Goal: Find specific page/section

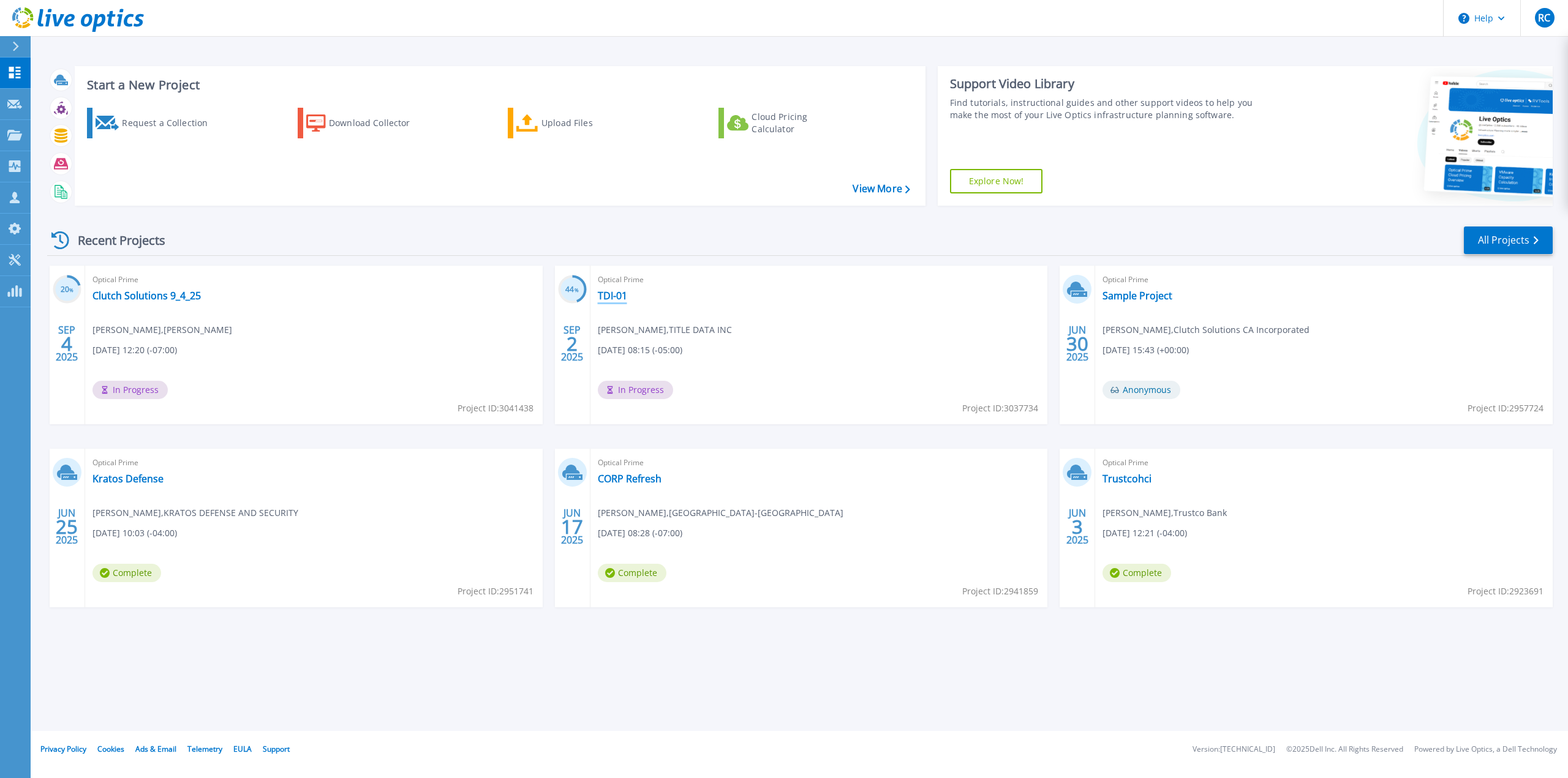
drag, startPoint x: 615, startPoint y: 293, endPoint x: 680, endPoint y: 283, distance: 65.8
click at [615, 292] on link "TDI-01" at bounding box center [612, 295] width 29 height 13
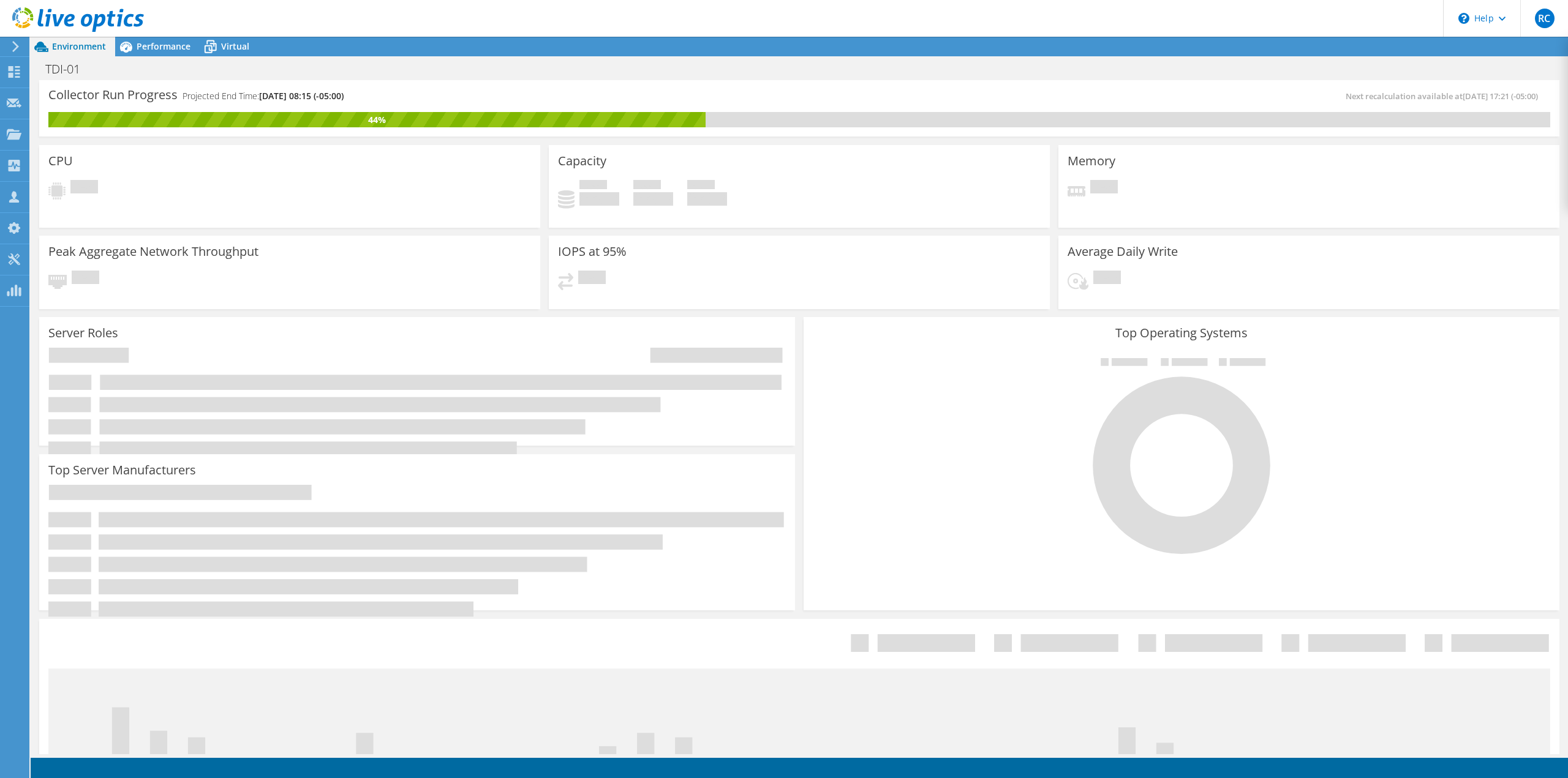
scroll to position [145, 0]
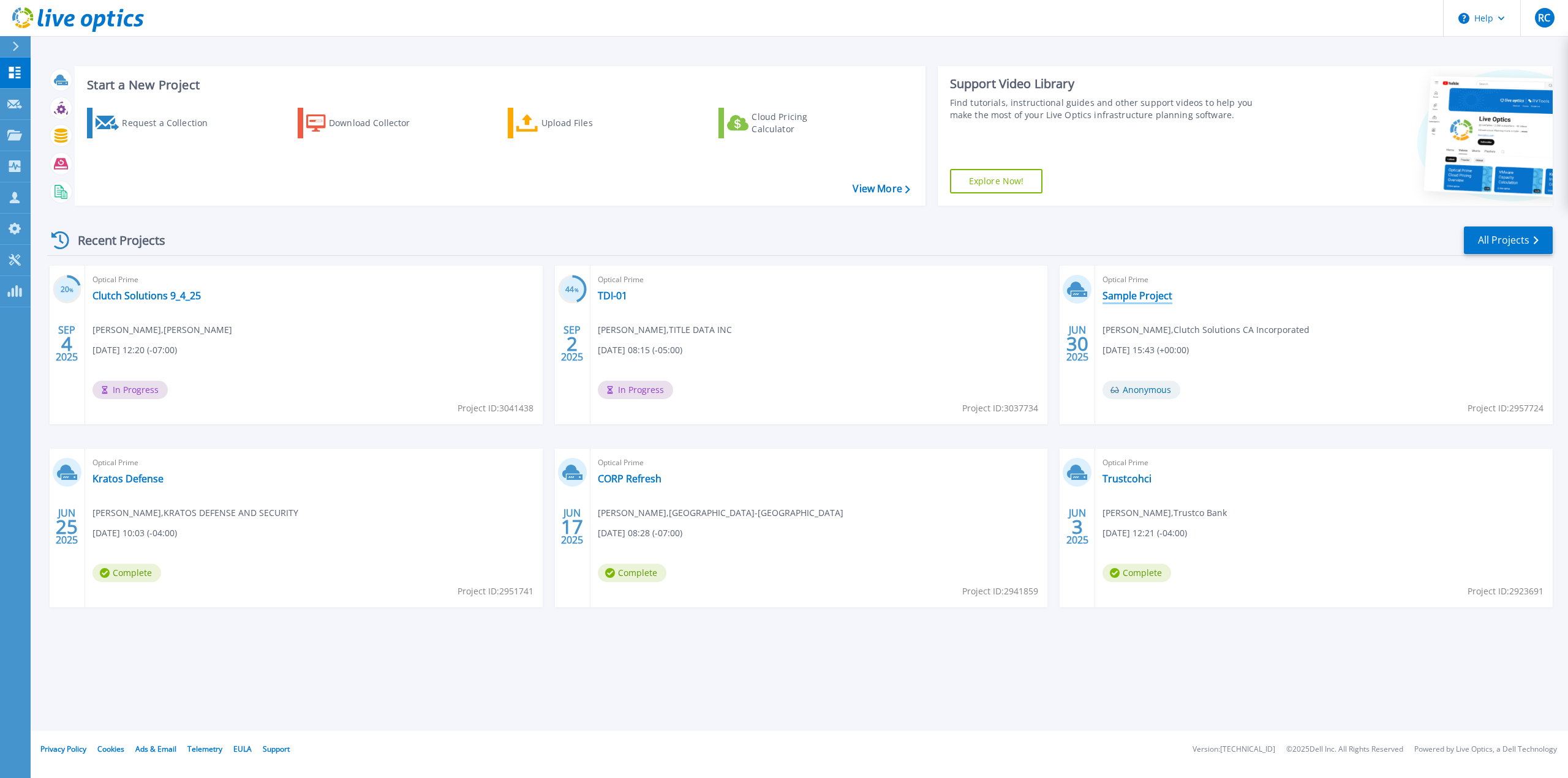
click at [1141, 290] on link "Sample Project" at bounding box center [1137, 295] width 70 height 13
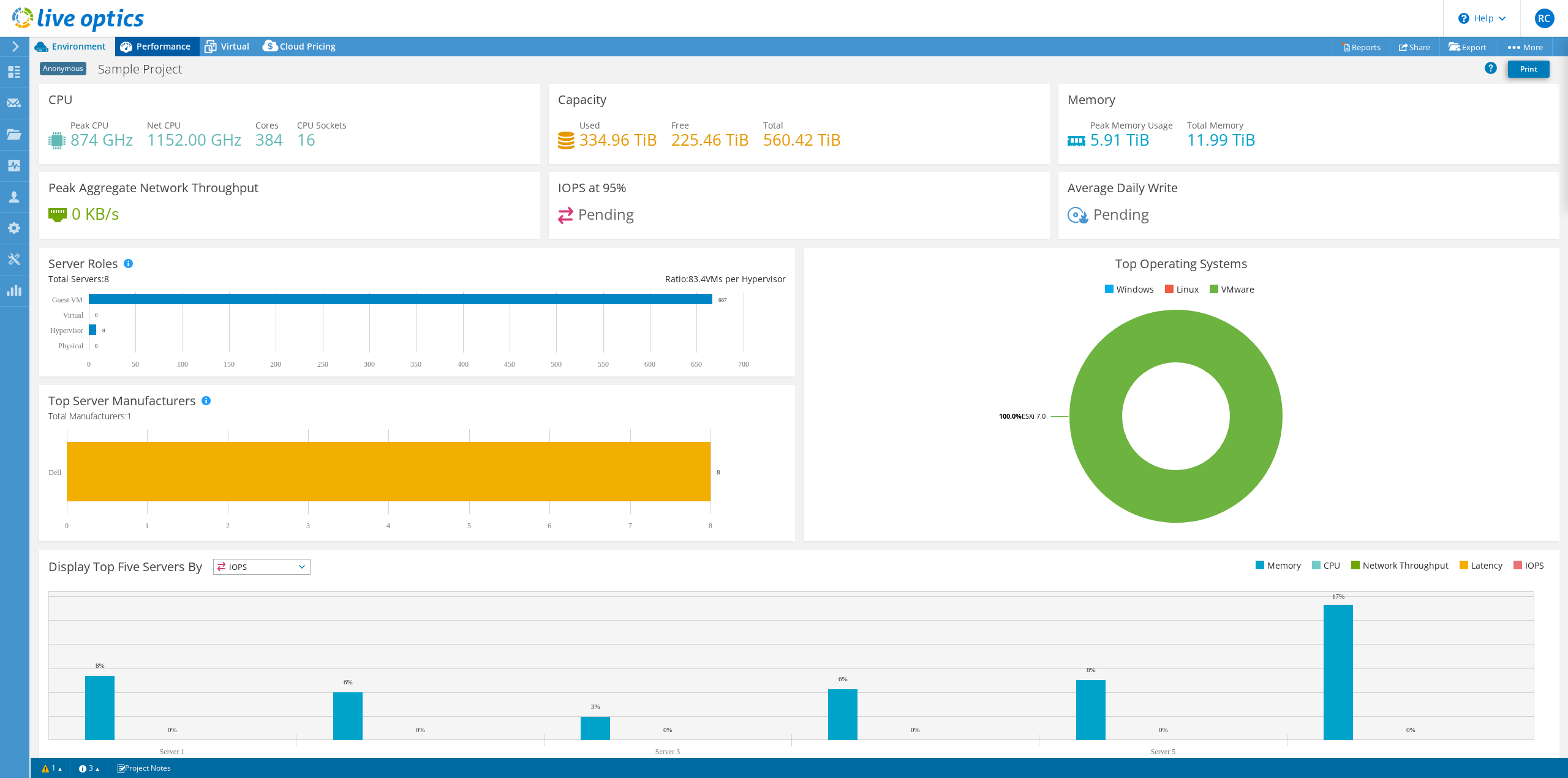
click at [147, 43] on span "Performance" at bounding box center [163, 46] width 54 height 12
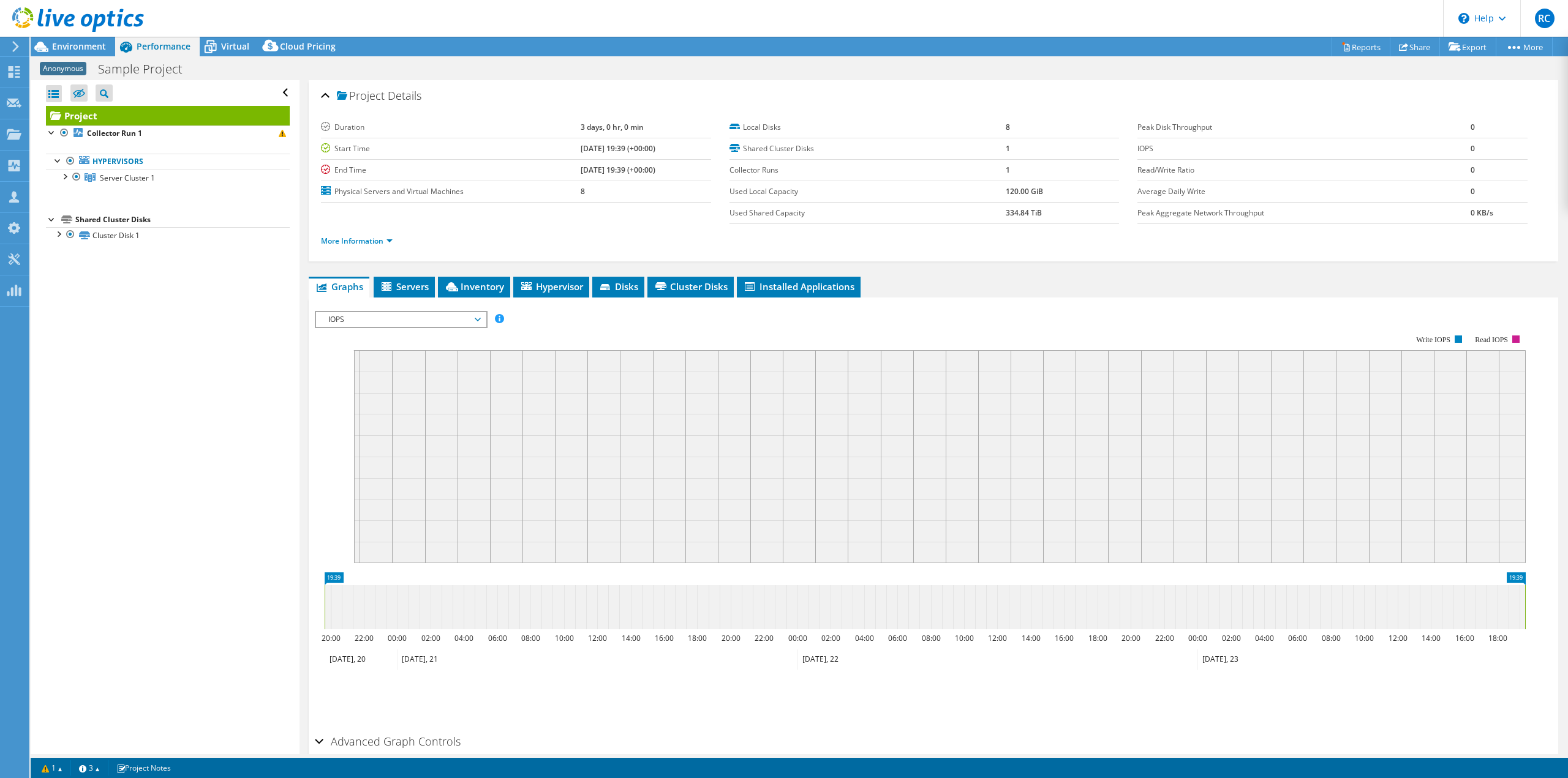
click at [64, 40] on div at bounding box center [71, 21] width 144 height 41
click at [69, 42] on span "Environment" at bounding box center [79, 46] width 54 height 12
